Goal: Information Seeking & Learning: Learn about a topic

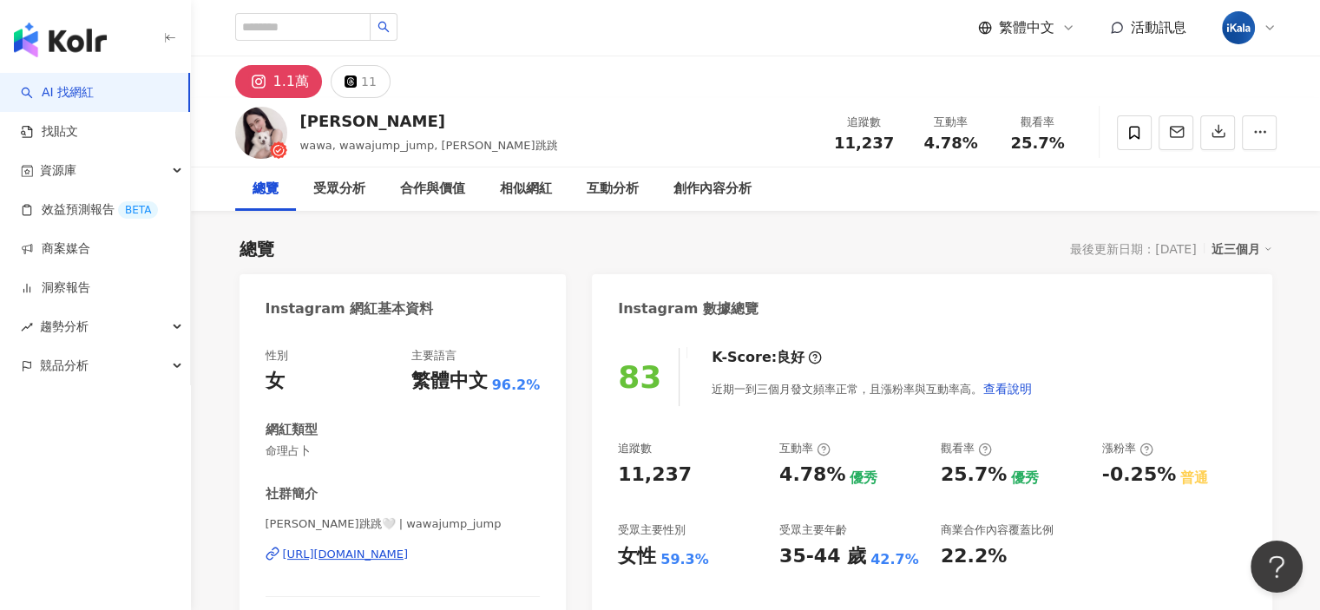
click at [1269, 250] on icon at bounding box center [1268, 249] width 9 height 9
click at [1254, 323] on link "近六個月" at bounding box center [1249, 319] width 49 height 19
click at [1267, 247] on icon at bounding box center [1268, 249] width 9 height 9
click at [913, 242] on div "總覽 最後更新日期：2025/10/13 近六個月" at bounding box center [756, 249] width 1033 height 24
click at [1265, 253] on div "近六個月" at bounding box center [1242, 249] width 61 height 23
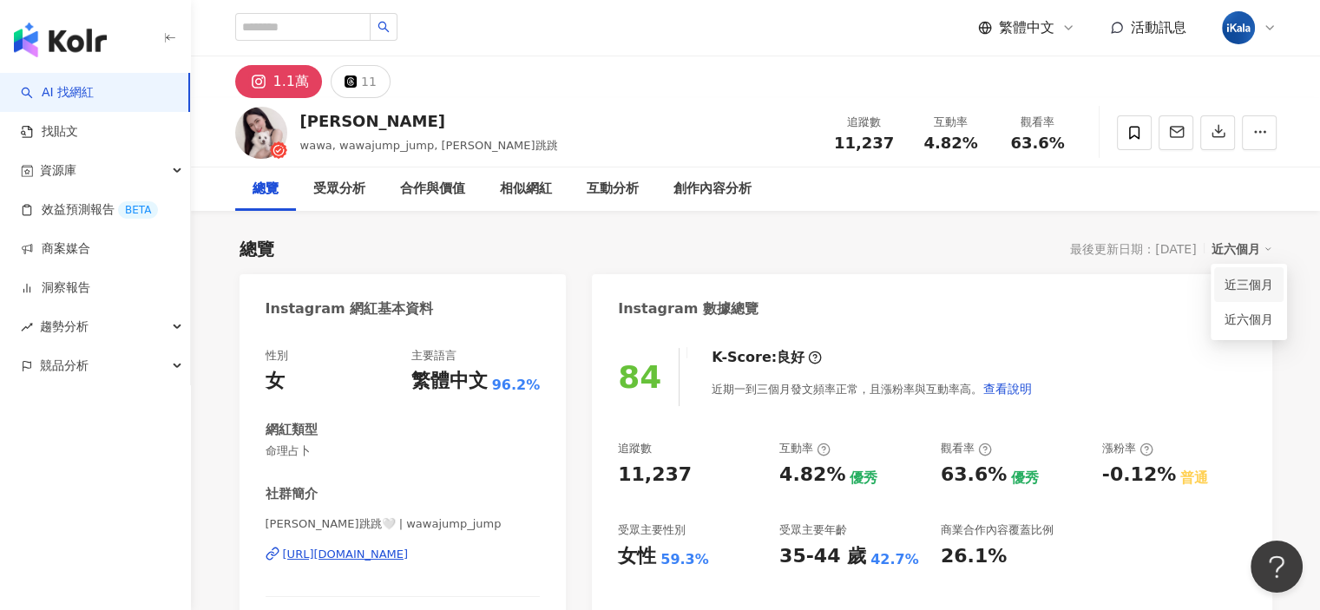
click at [1252, 277] on link "近三個月" at bounding box center [1249, 284] width 49 height 19
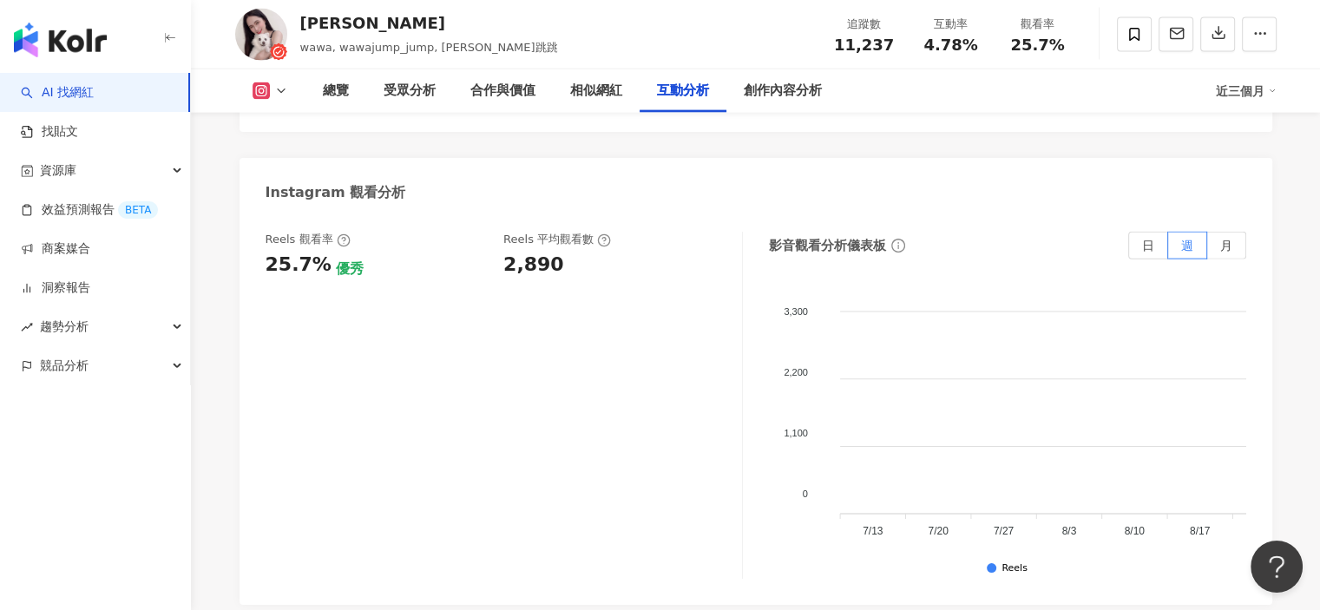
scroll to position [3906, 0]
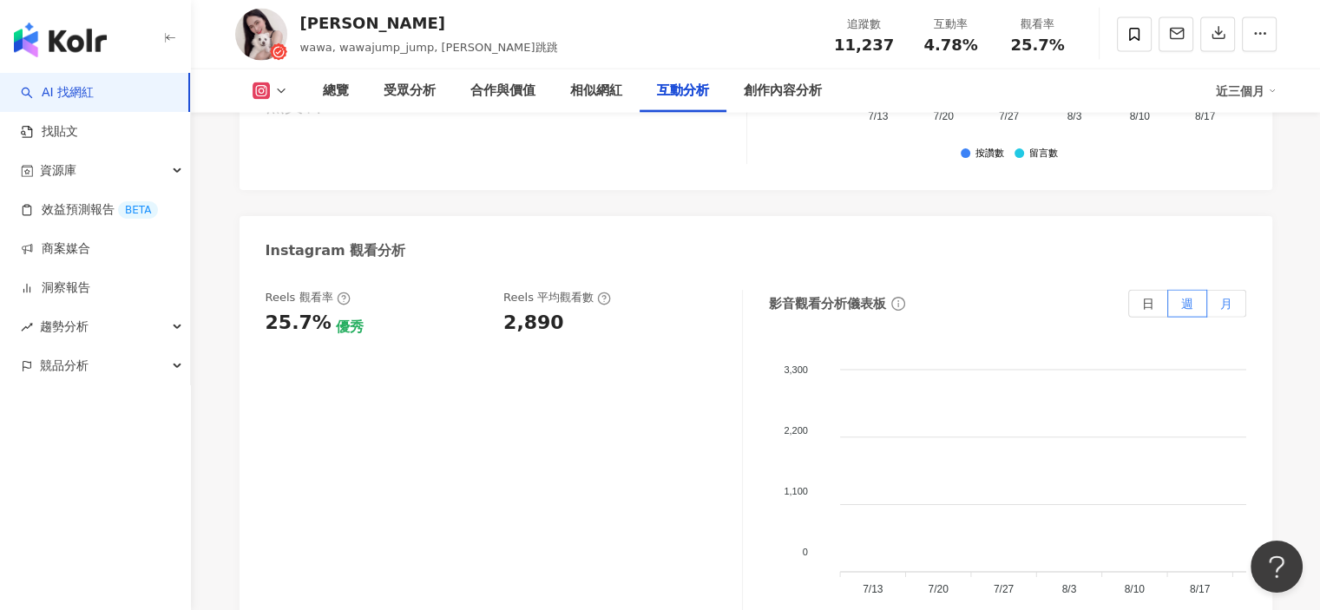
click at [1232, 297] on span "月" at bounding box center [1226, 304] width 12 height 14
click at [1271, 93] on icon at bounding box center [1272, 91] width 9 height 9
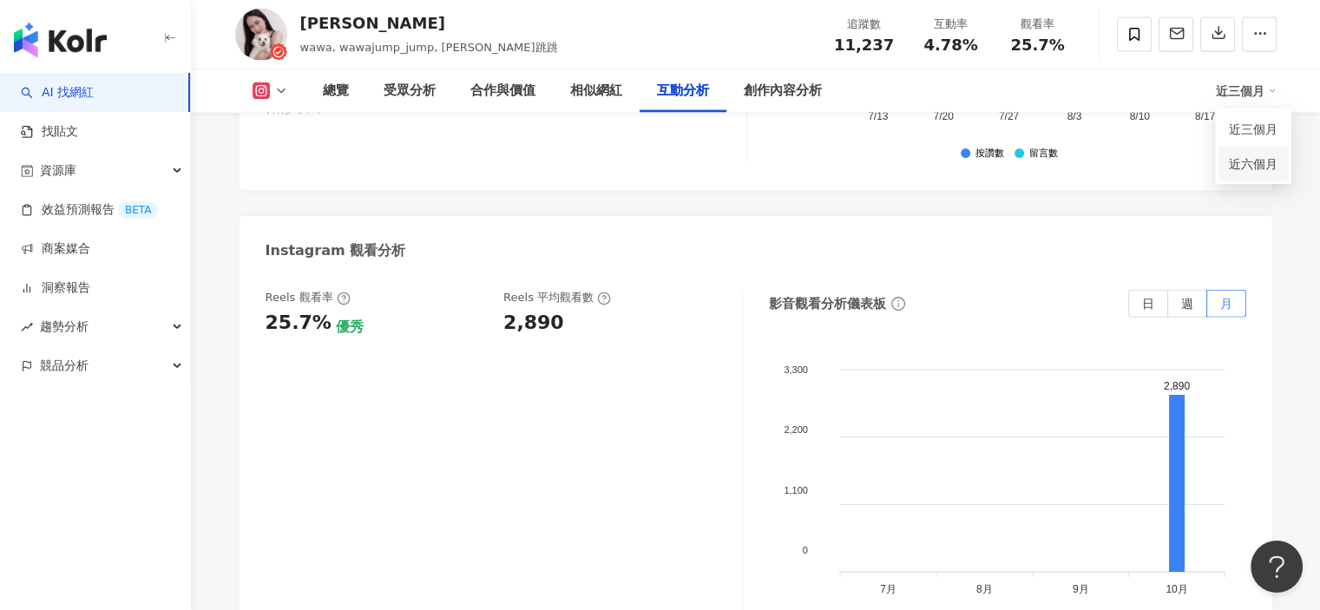
click at [1262, 162] on link "近六個月" at bounding box center [1253, 163] width 49 height 19
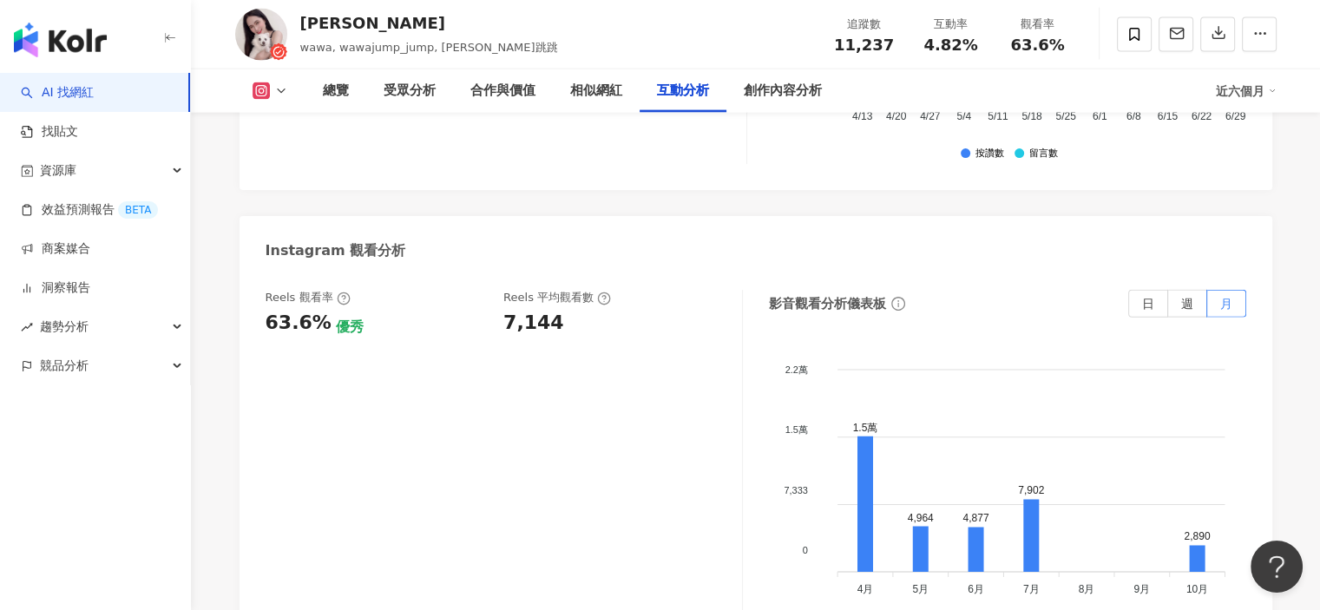
click at [1262, 84] on div "近六個月" at bounding box center [1246, 91] width 61 height 28
click at [1264, 133] on link "近三個月" at bounding box center [1253, 129] width 49 height 19
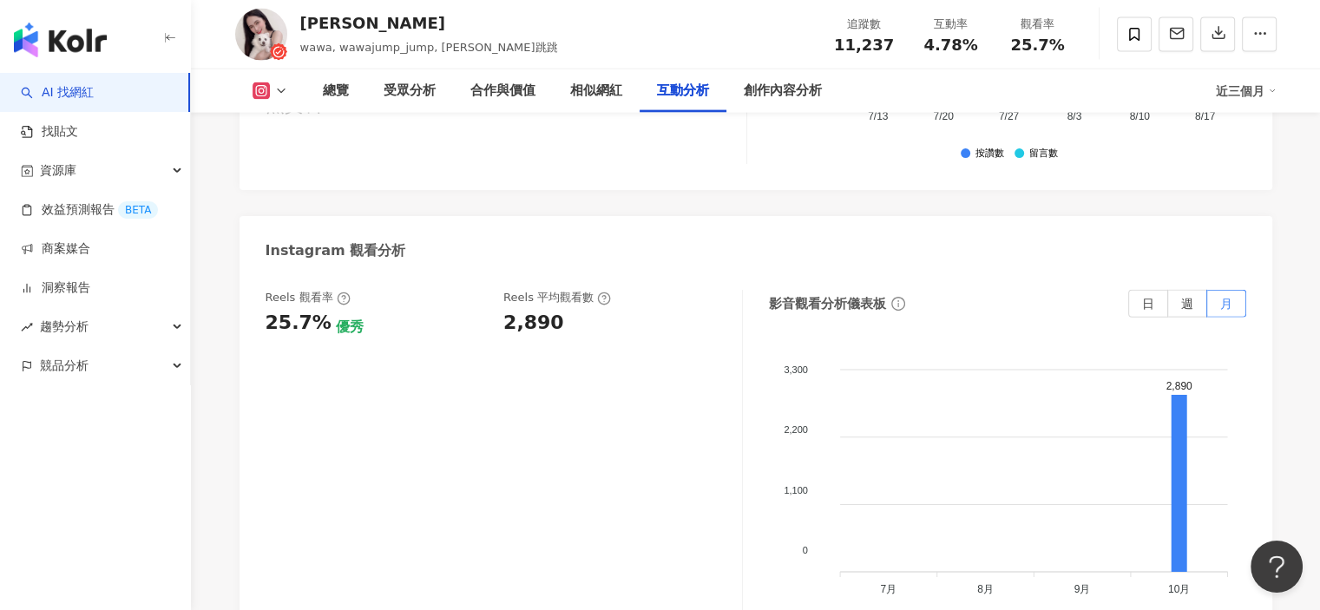
click at [1263, 95] on div "近三個月" at bounding box center [1246, 91] width 61 height 28
click at [1245, 159] on link "近六個月" at bounding box center [1253, 163] width 49 height 19
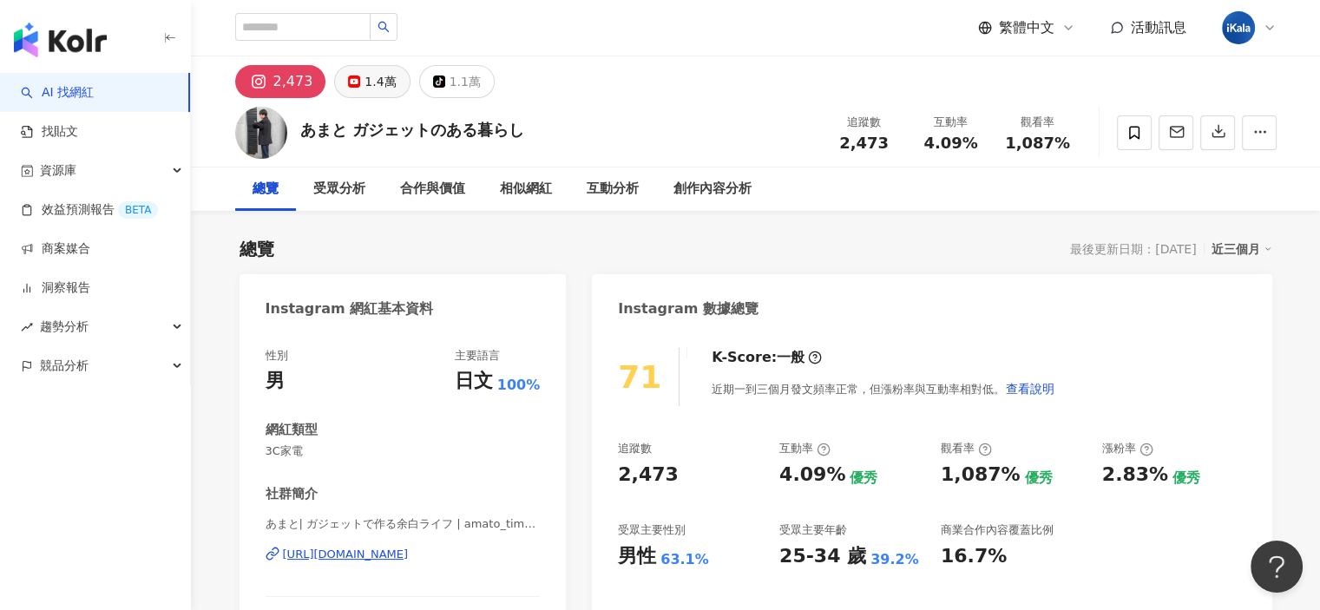
click at [366, 82] on div "1.4萬" at bounding box center [380, 81] width 31 height 24
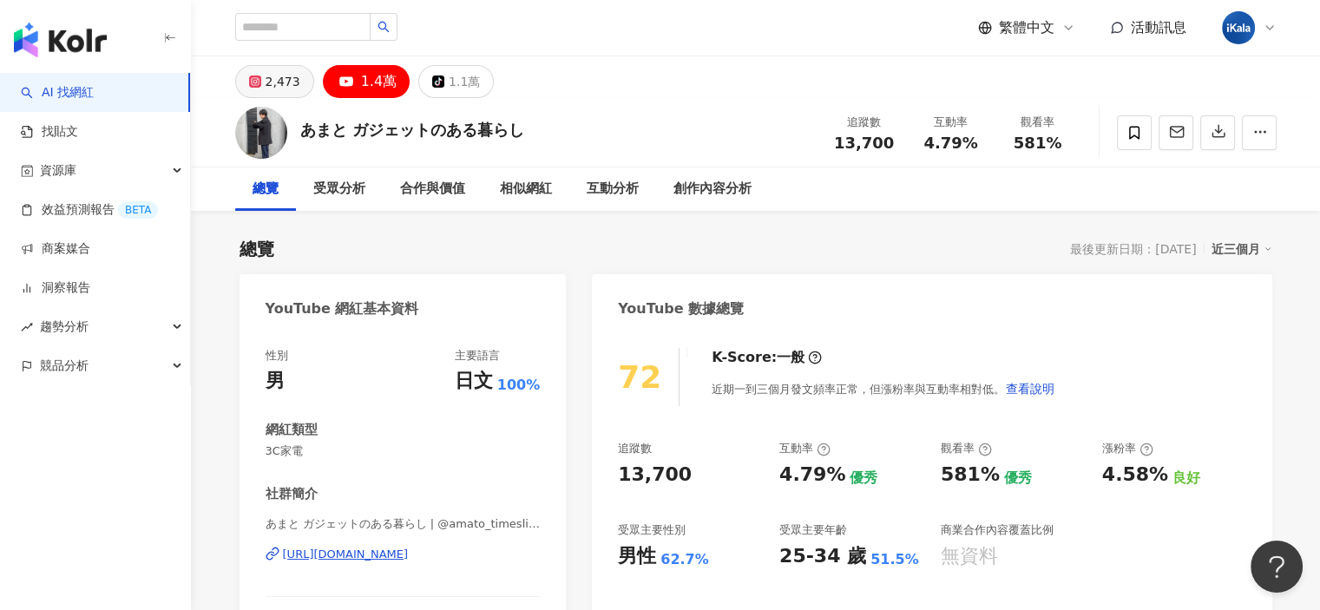
click at [282, 76] on div "2,473" at bounding box center [283, 81] width 35 height 24
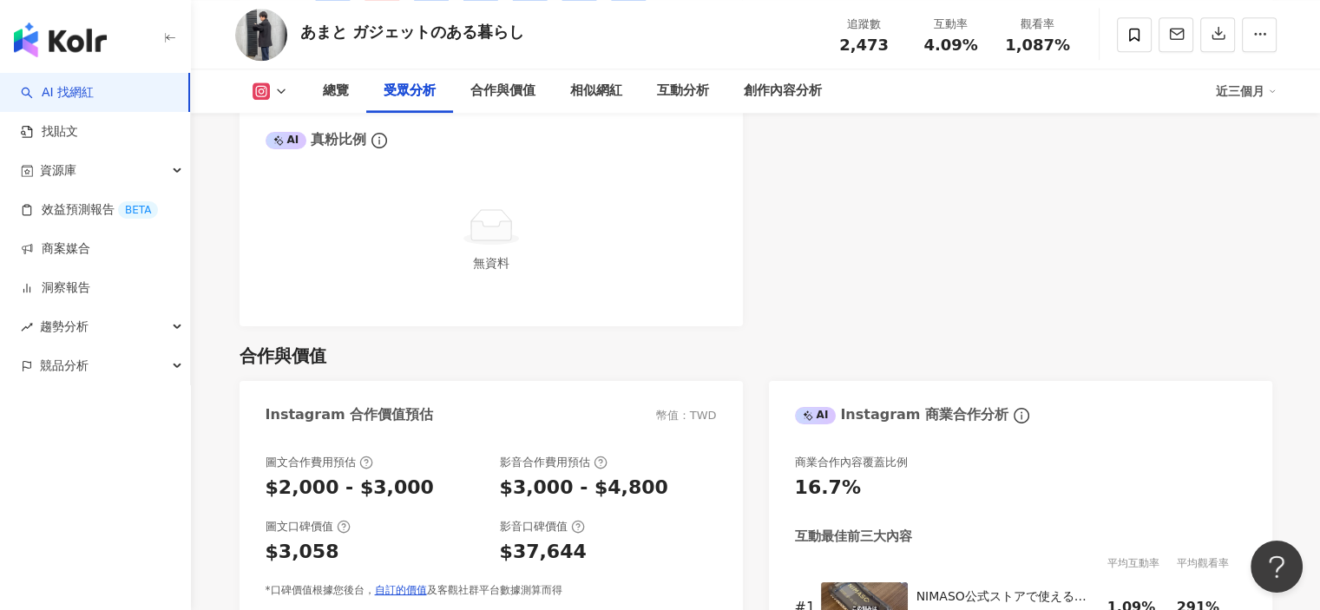
scroll to position [1736, 0]
